Goal: Check status: Check status

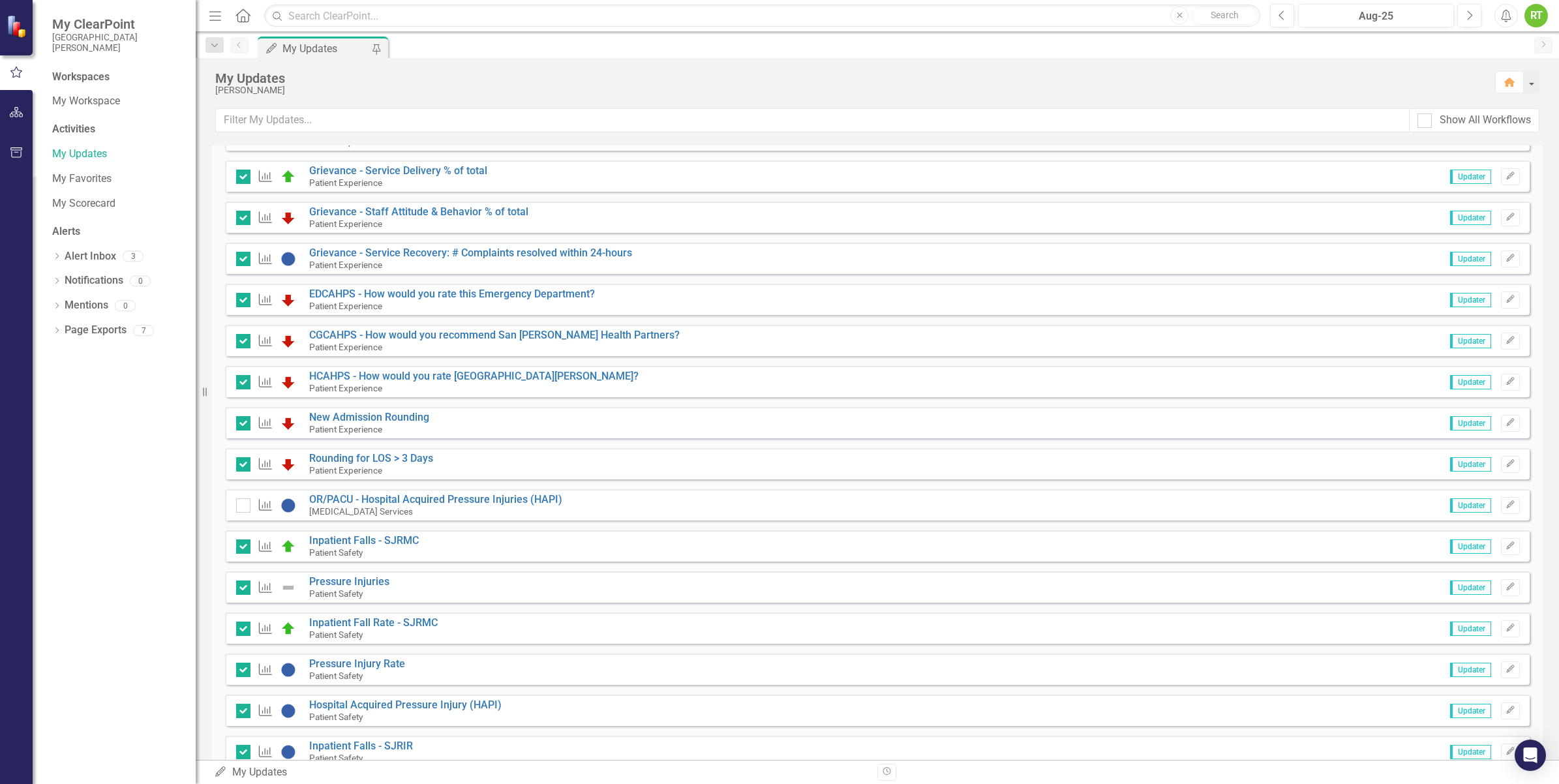
scroll to position [326, 0]
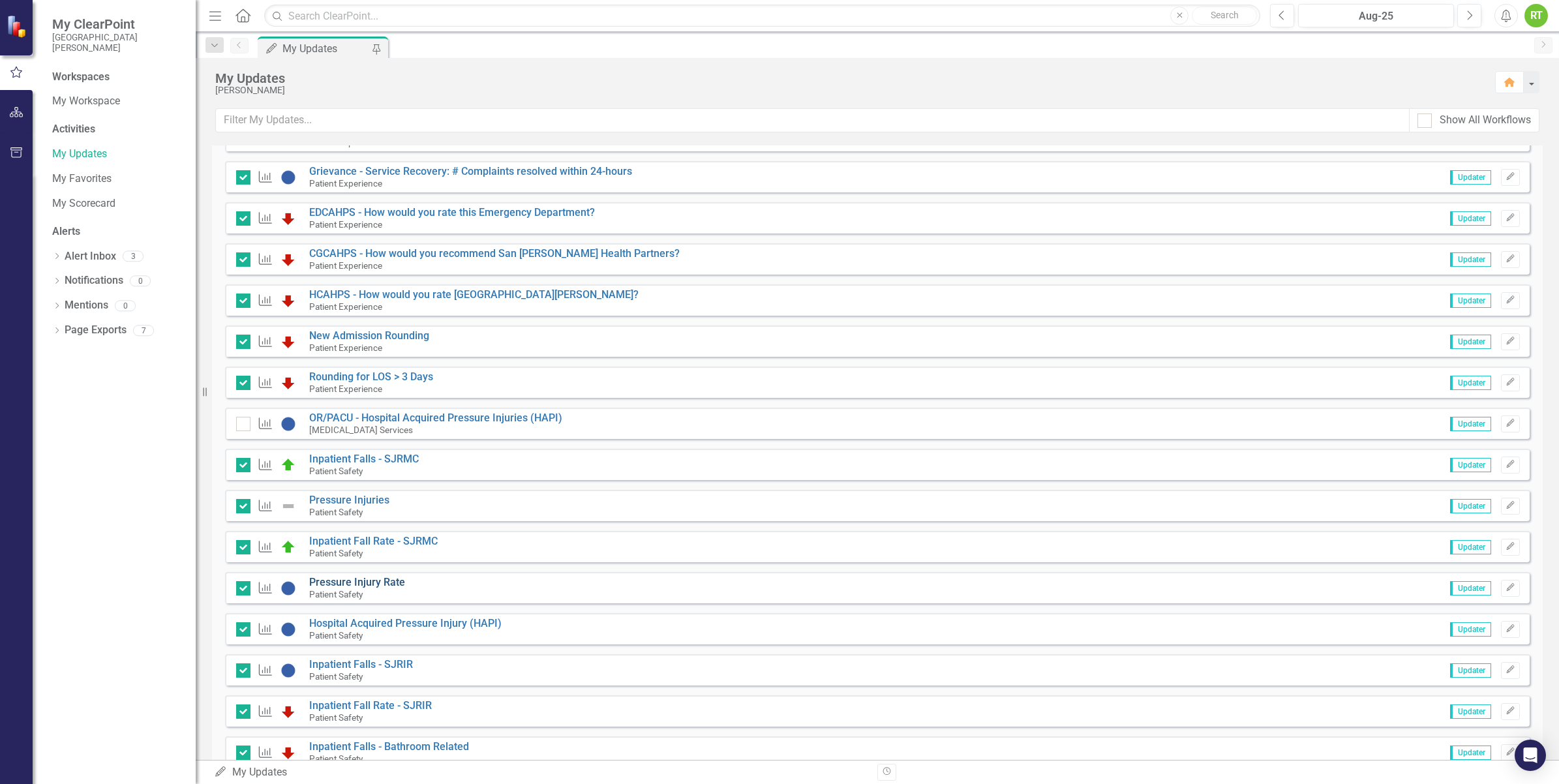
click at [350, 585] on link "Pressure Injury Rate" at bounding box center [357, 582] width 96 height 12
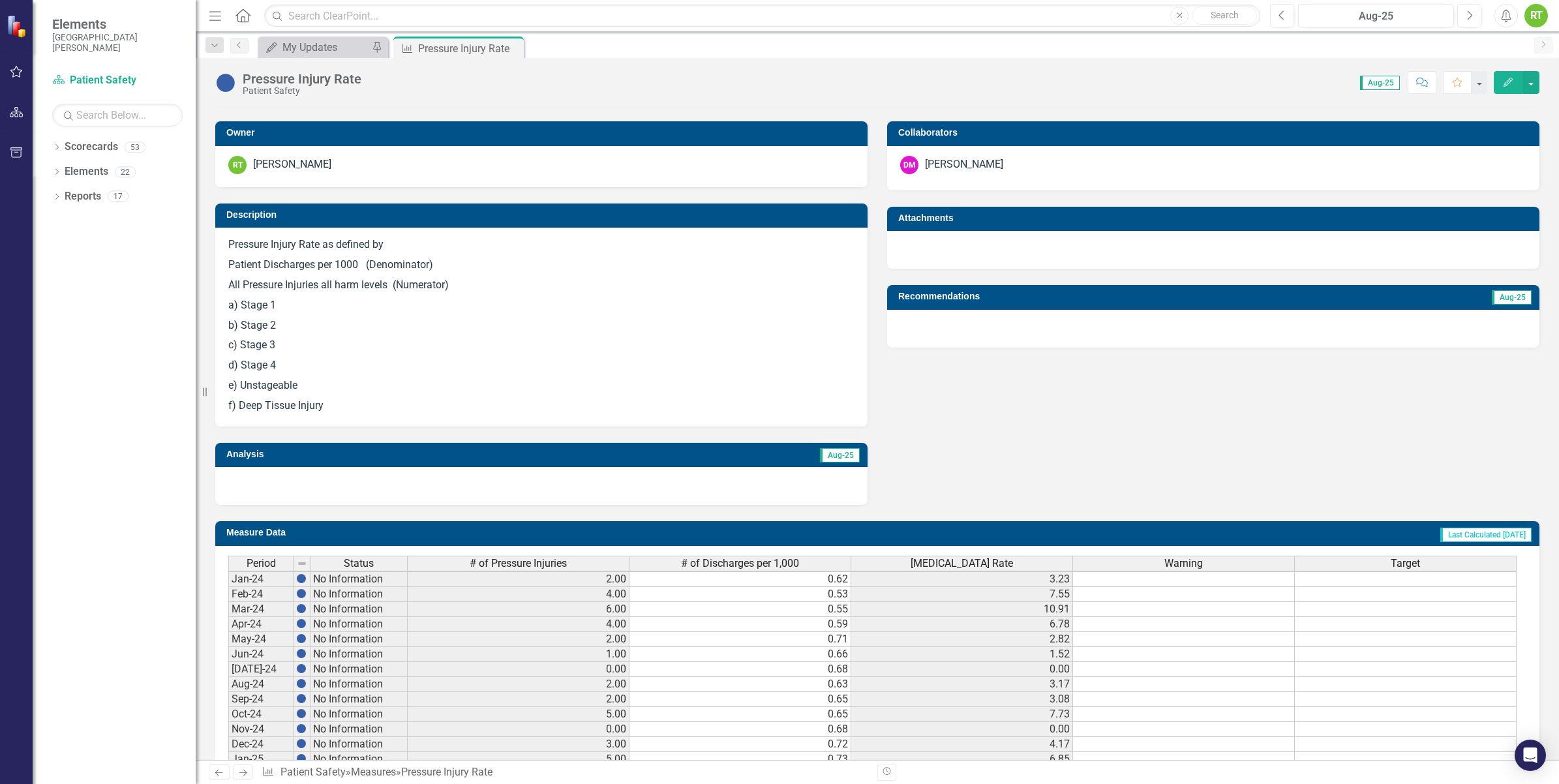
scroll to position [458, 0]
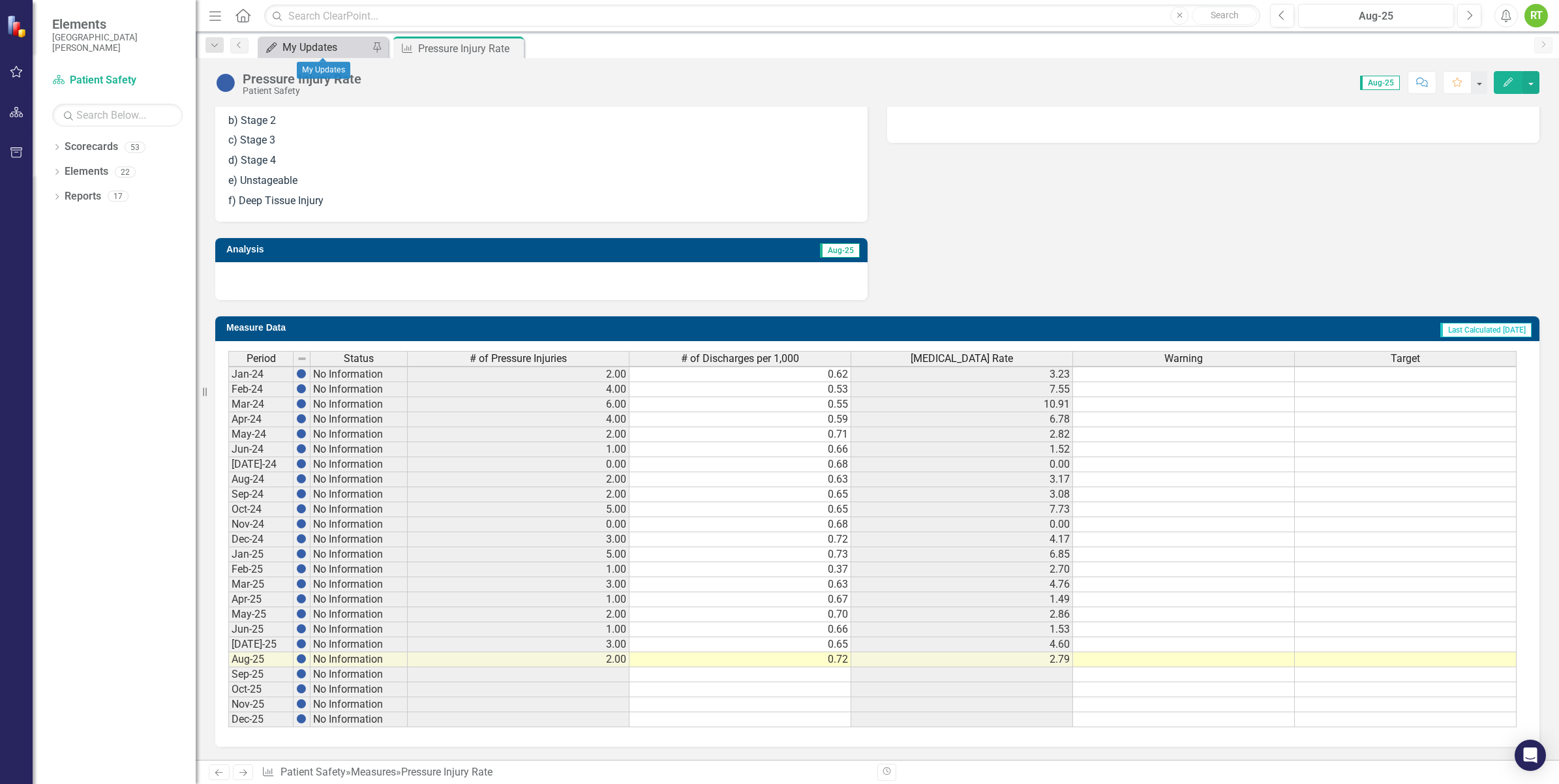
click at [297, 47] on div "My Updates" at bounding box center [325, 47] width 86 height 16
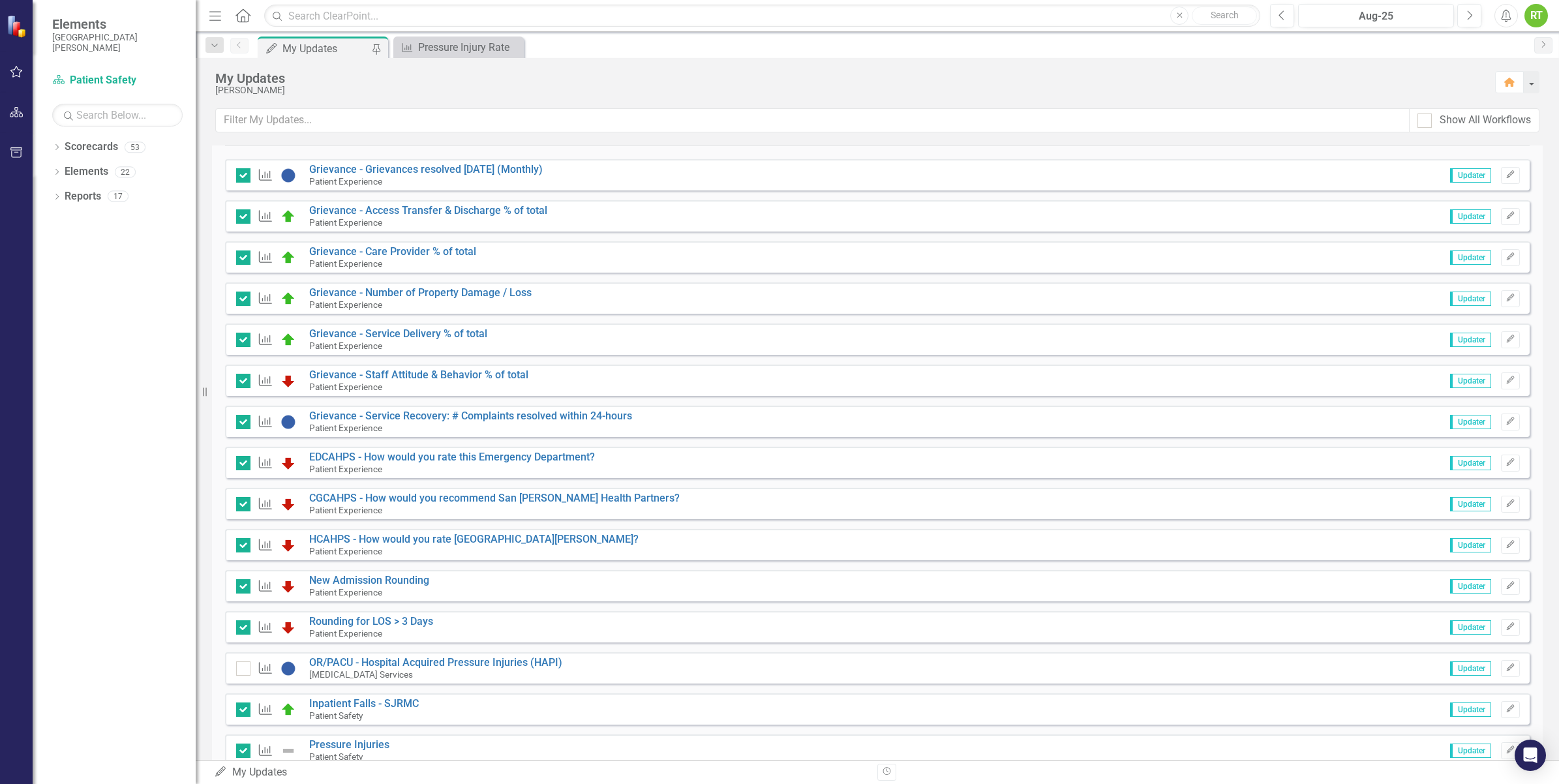
scroll to position [163, 0]
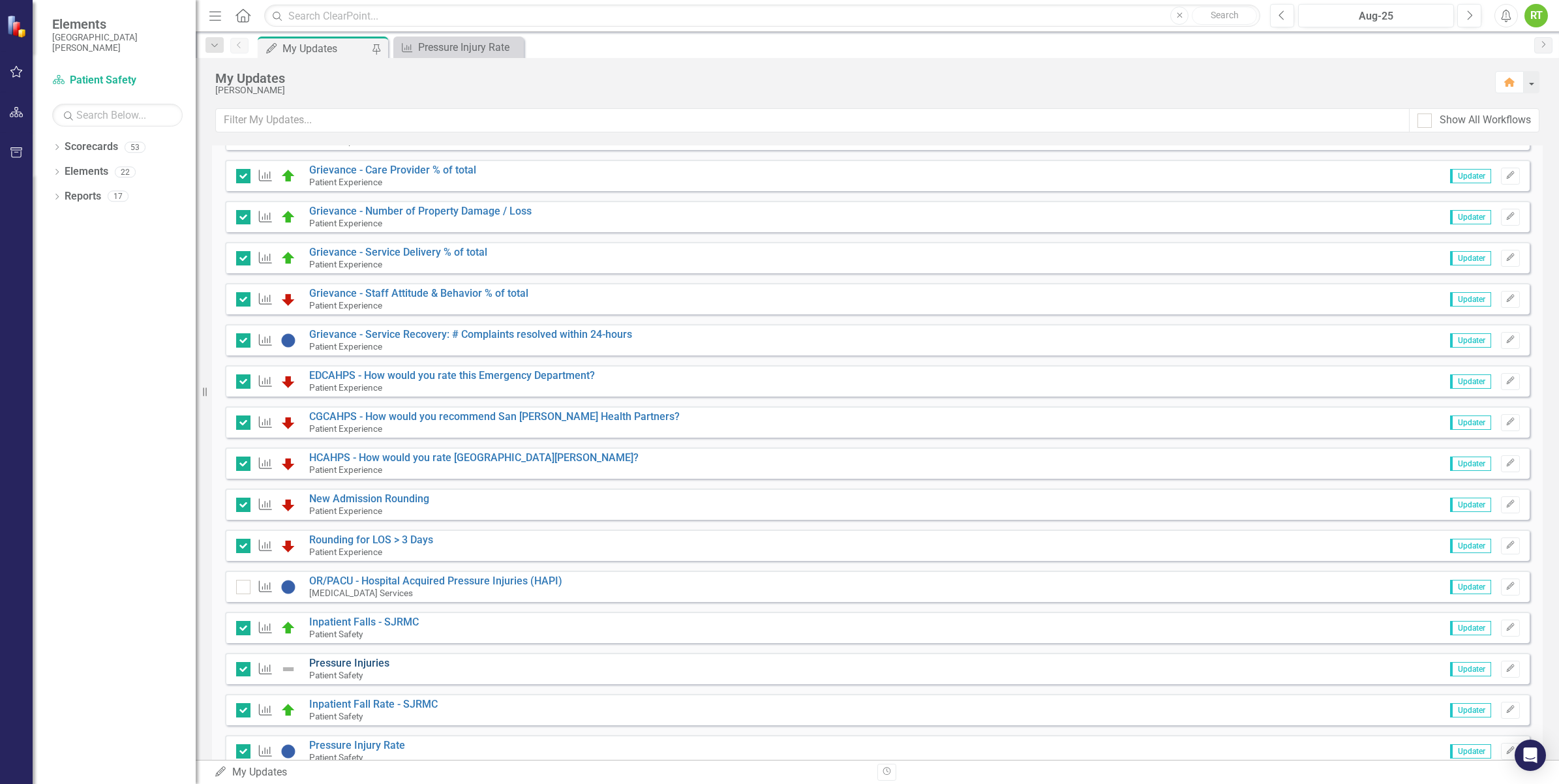
click at [334, 664] on link "Pressure Injuries" at bounding box center [349, 663] width 80 height 12
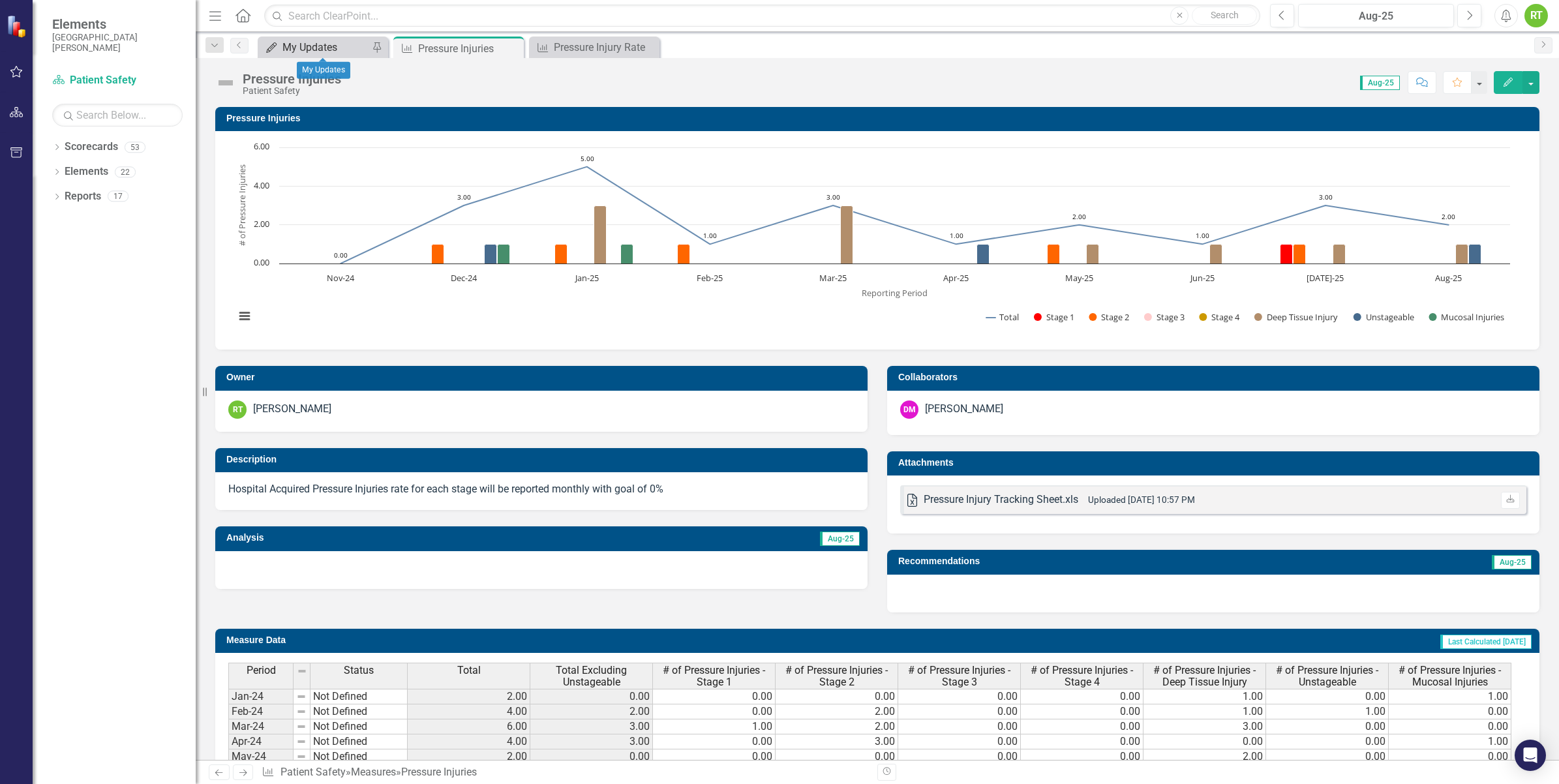
click at [275, 43] on icon "My Updates" at bounding box center [271, 48] width 13 height 11
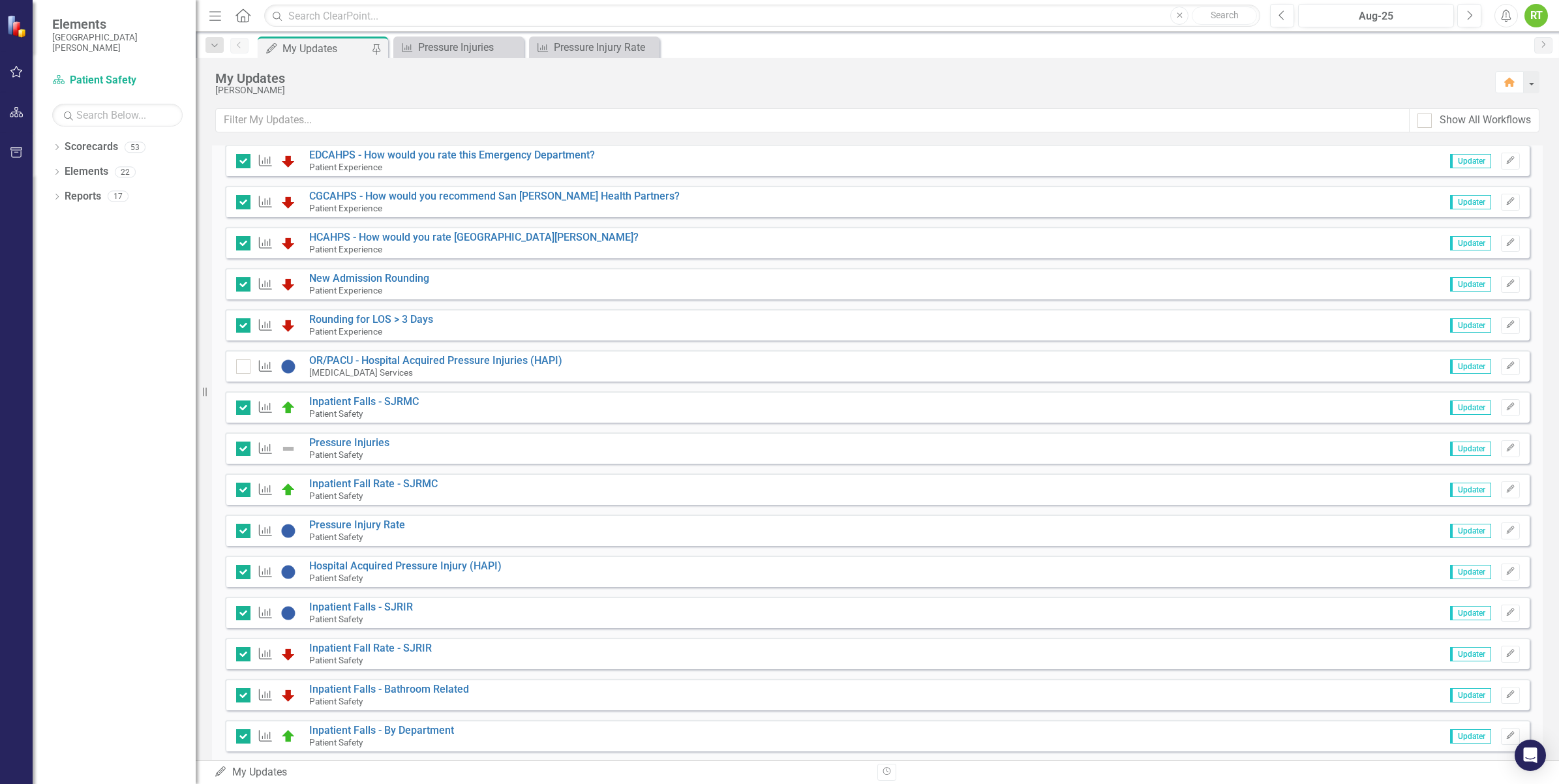
scroll to position [387, 0]
click at [406, 559] on link "Hospital Acquired Pressure Injury (HAPI)" at bounding box center [405, 562] width 192 height 12
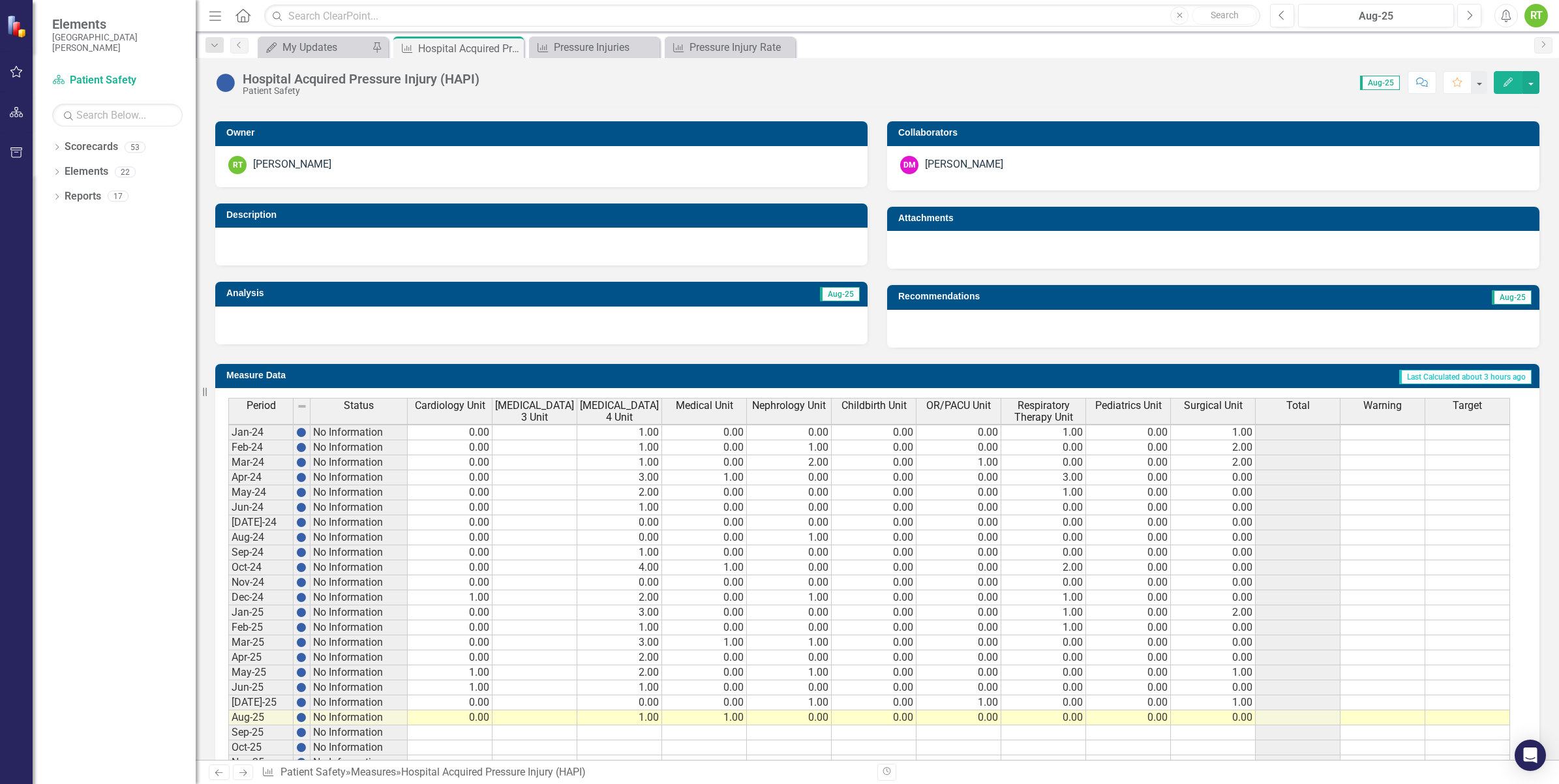
scroll to position [311, 0]
